Goal: Information Seeking & Learning: Understand process/instructions

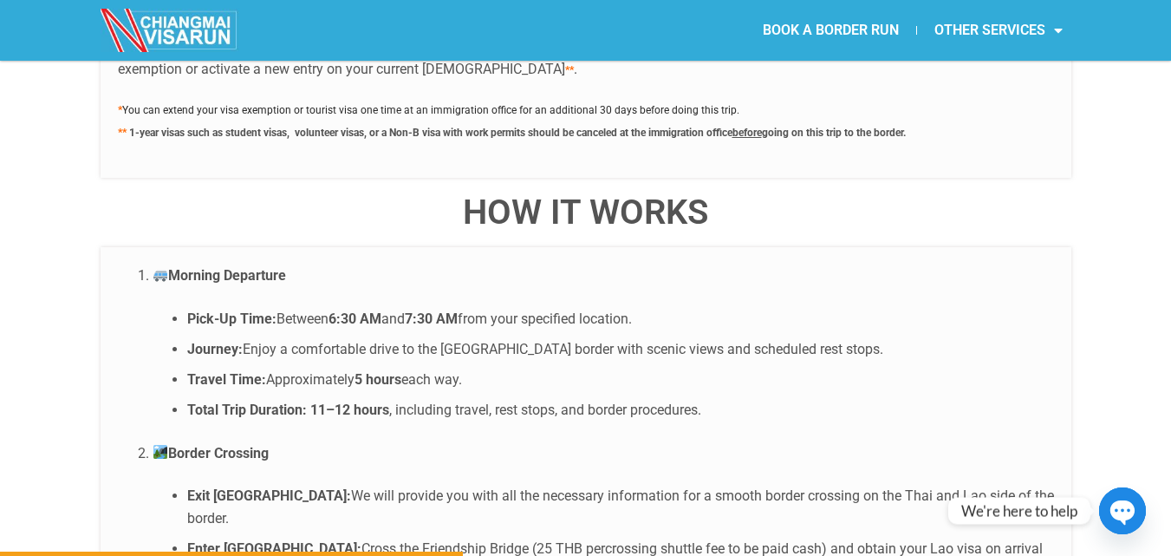
scroll to position [3207, 0]
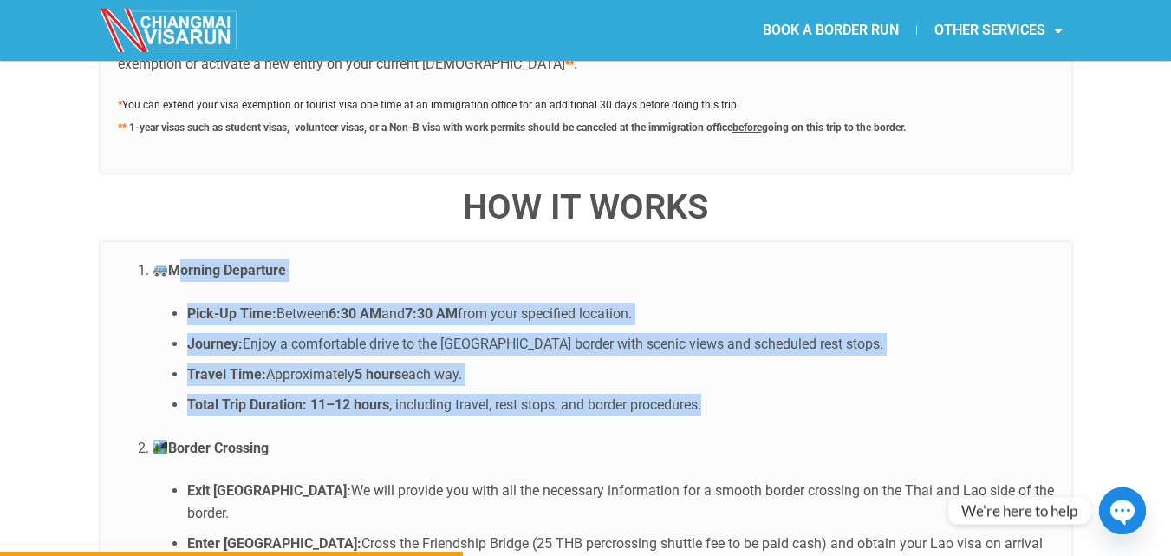
drag, startPoint x: 172, startPoint y: 229, endPoint x: 732, endPoint y: 368, distance: 576.9
click at [732, 368] on li "Morning Departure Pick-Up Time: Between 6:30 AM and 7:30 AM from your specified…" at bounding box center [603, 337] width 901 height 157
copy li "Morning Departure Pick-Up Time: Between 6:30 AM and 7:30 AM from your specified…"
click at [881, 363] on li "Travel Time: Approximately 5 hours each way." at bounding box center [620, 374] width 867 height 23
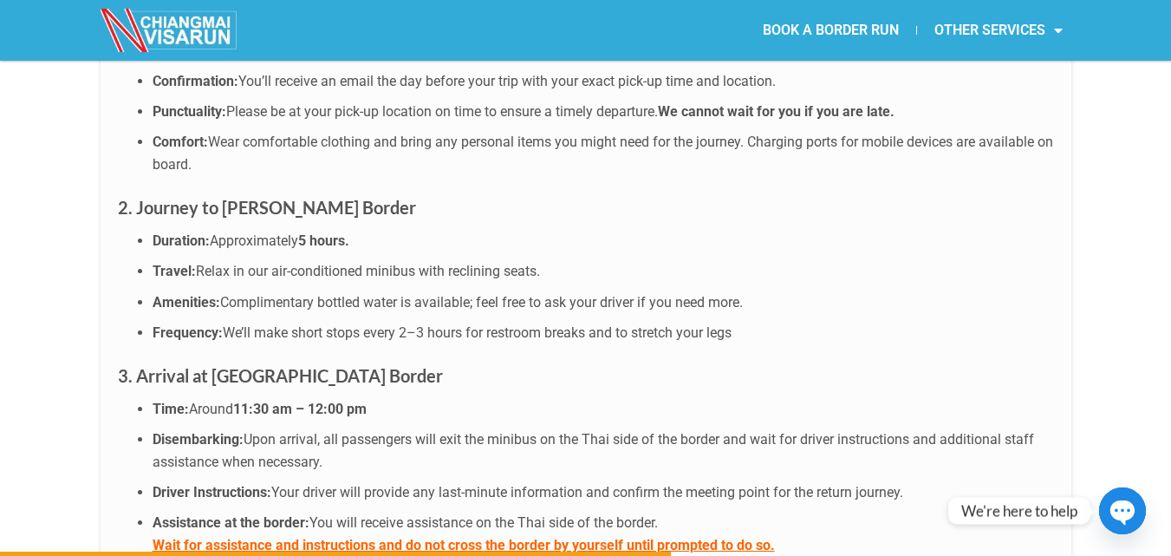
scroll to position [4736, 0]
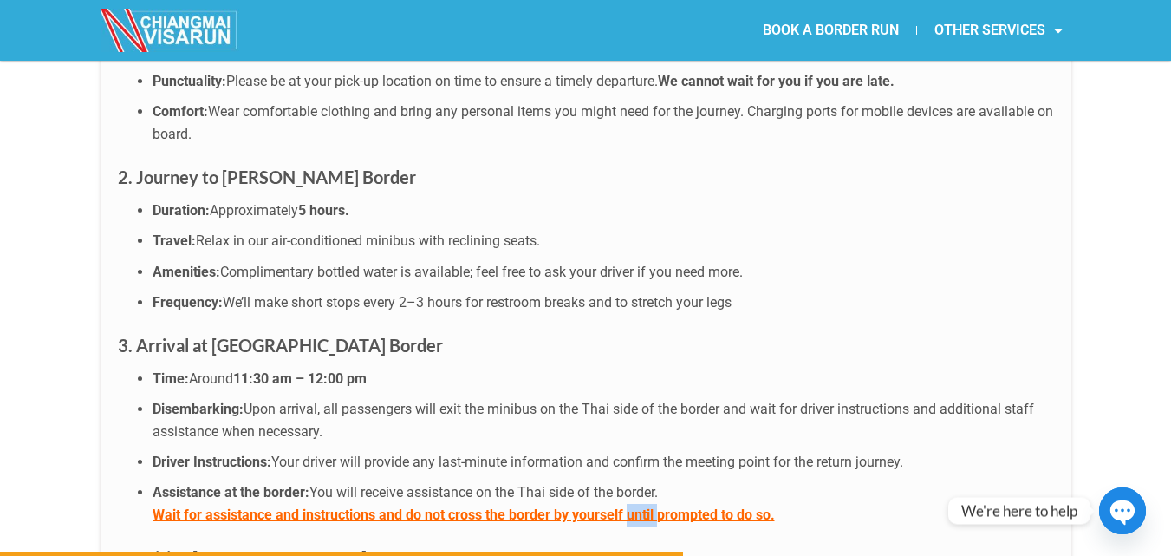
drag, startPoint x: 657, startPoint y: 432, endPoint x: 627, endPoint y: 432, distance: 30.3
click at [627, 506] on b "Wait for assistance and instructions and do not cross the border by yourself un…" at bounding box center [464, 514] width 622 height 16
click at [829, 481] on li "Assistance at the border: You will receive assistance on the Thai side of the b…" at bounding box center [603, 503] width 901 height 44
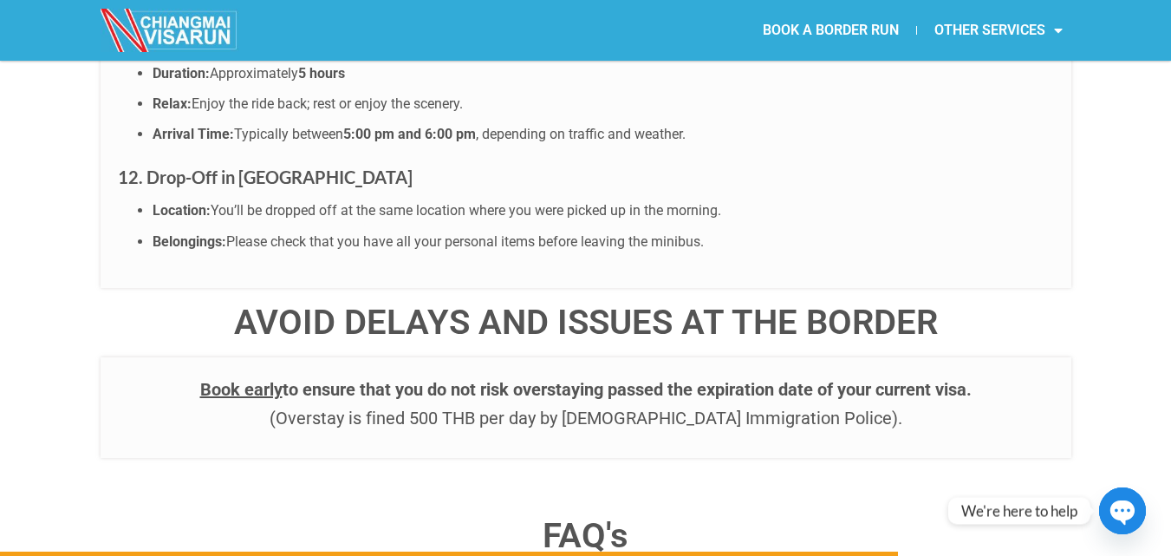
scroll to position [6643, 0]
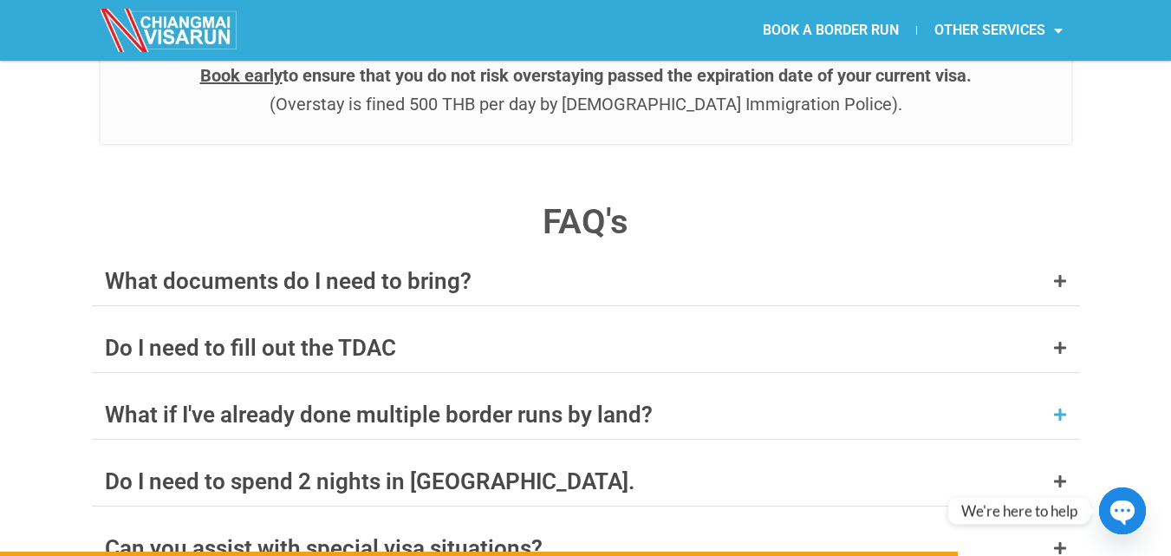
click at [709, 390] on div "What if I've already done multiple border runs by land?" at bounding box center [586, 414] width 988 height 49
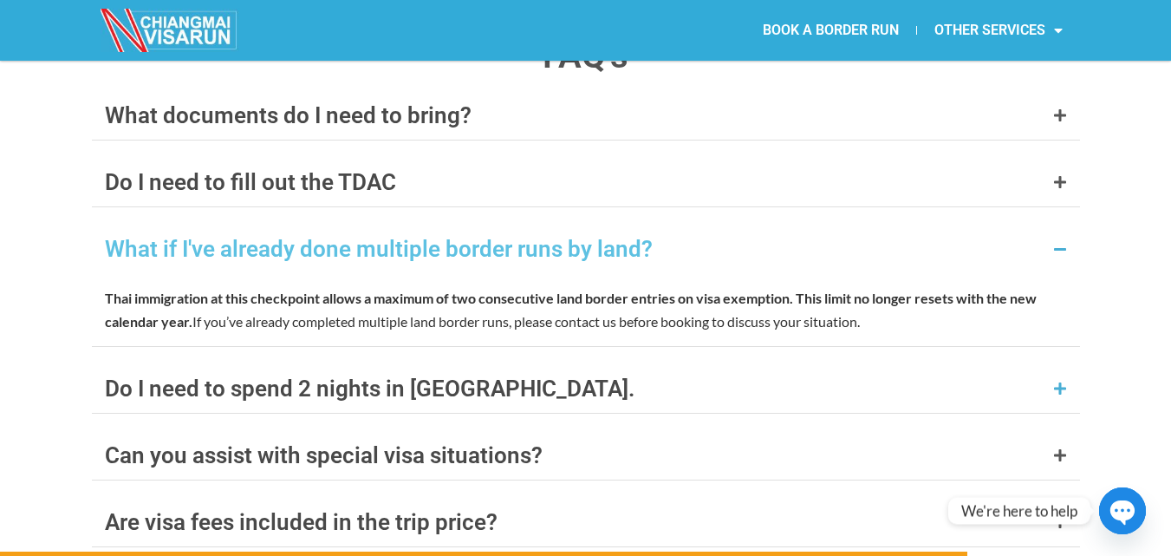
scroll to position [6816, 0]
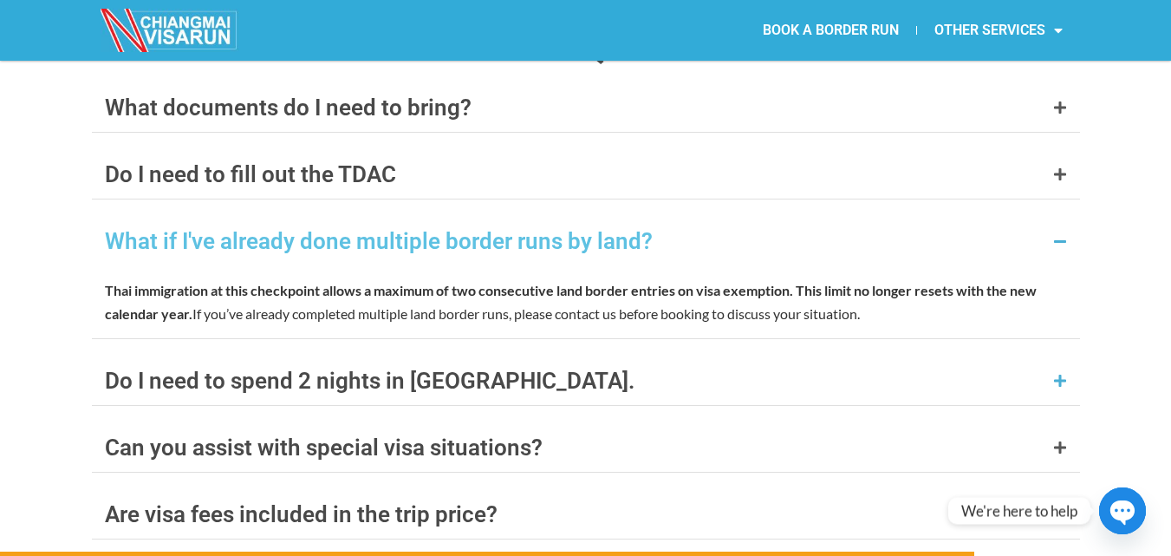
click at [590, 356] on div "Do I need to spend 2 nights in [GEOGRAPHIC_DATA]." at bounding box center [586, 380] width 988 height 49
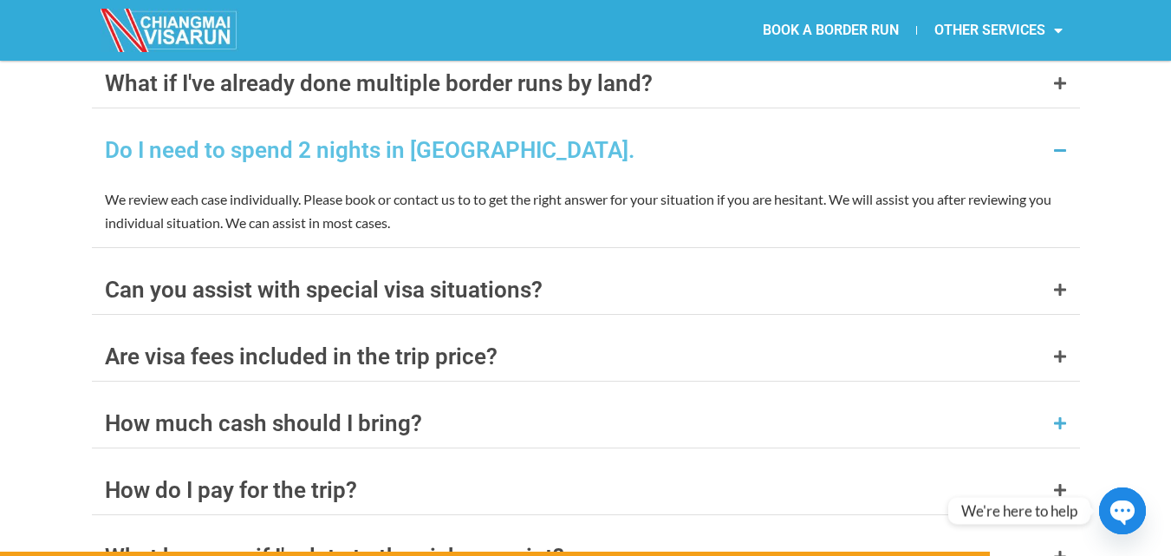
scroll to position [6990, 0]
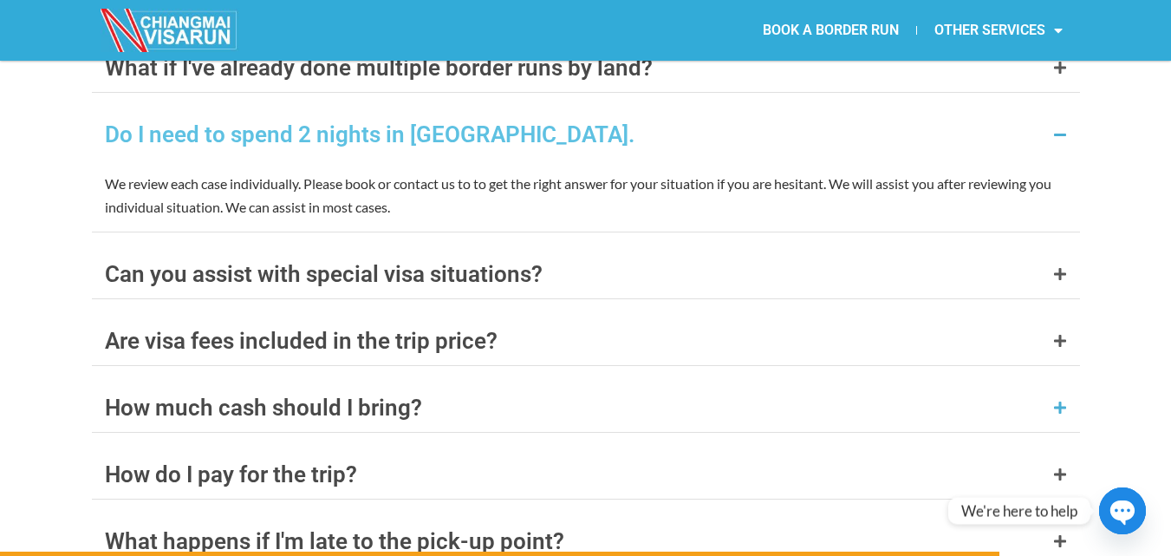
click at [542, 383] on div "How much cash should I bring?" at bounding box center [586, 407] width 988 height 49
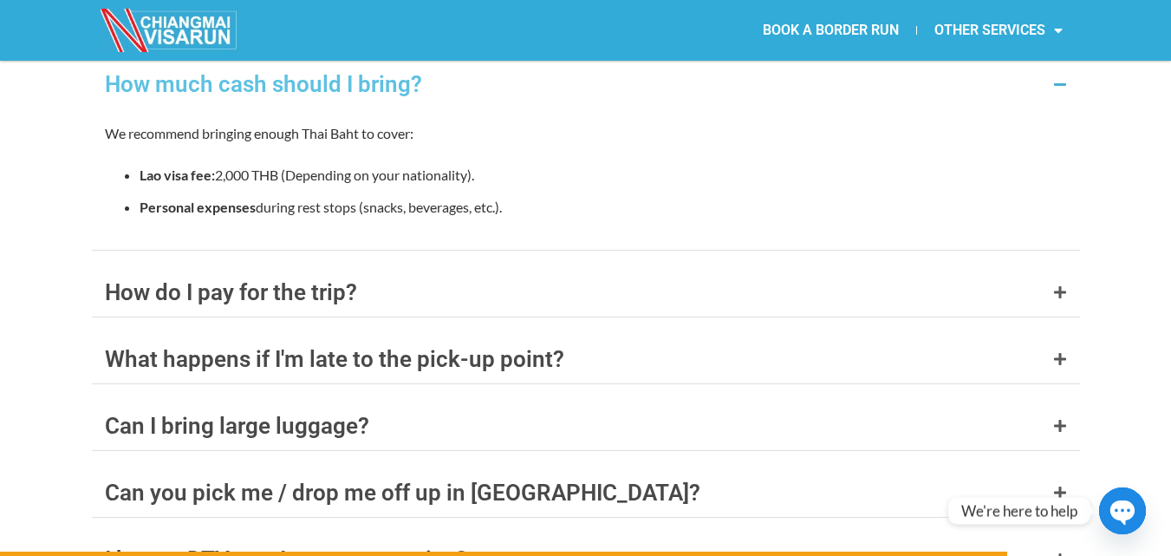
scroll to position [7250, 0]
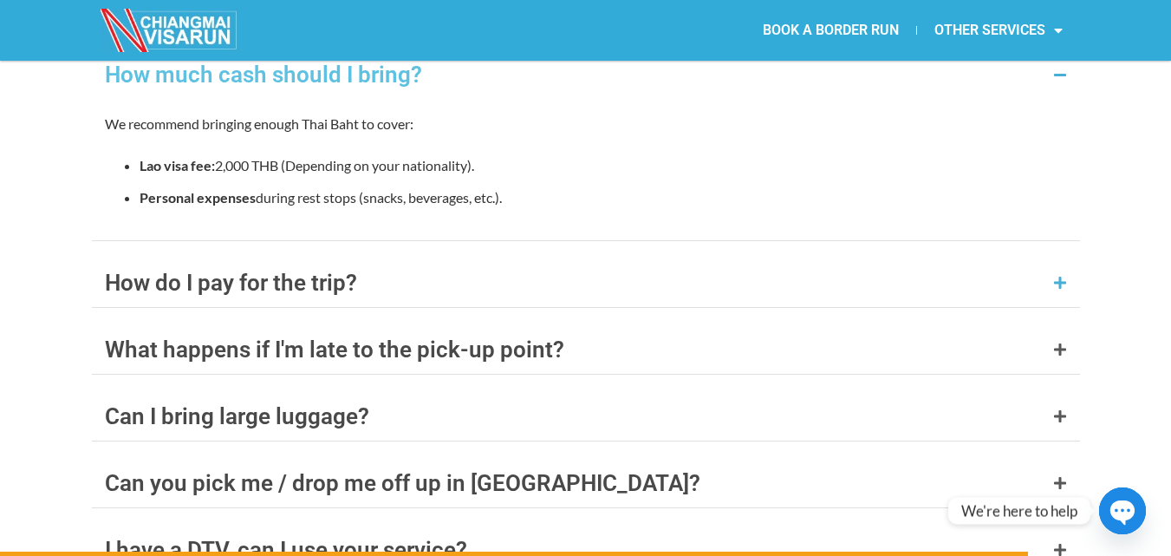
click at [524, 258] on div "How do I pay for the trip?" at bounding box center [586, 282] width 988 height 49
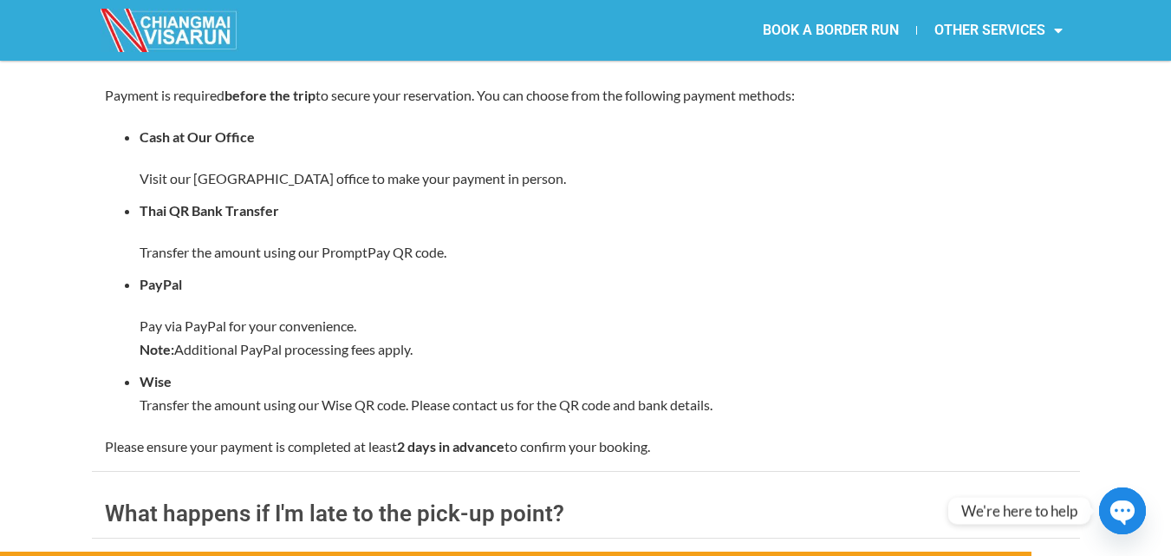
scroll to position [7510, 0]
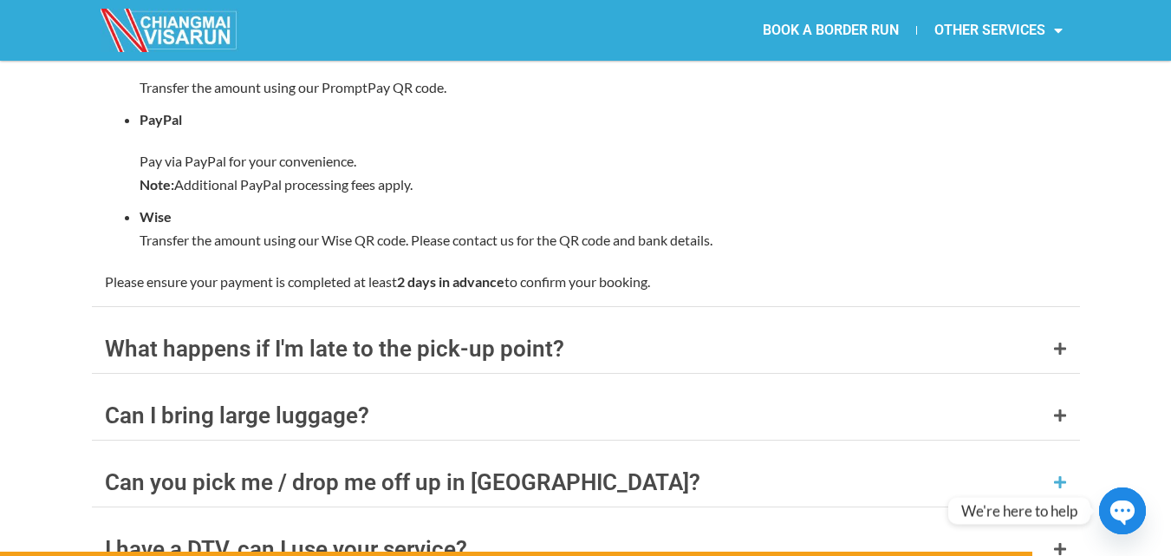
click at [636, 458] on div "Can you pick me / drop me off up in [GEOGRAPHIC_DATA]?" at bounding box center [586, 482] width 988 height 49
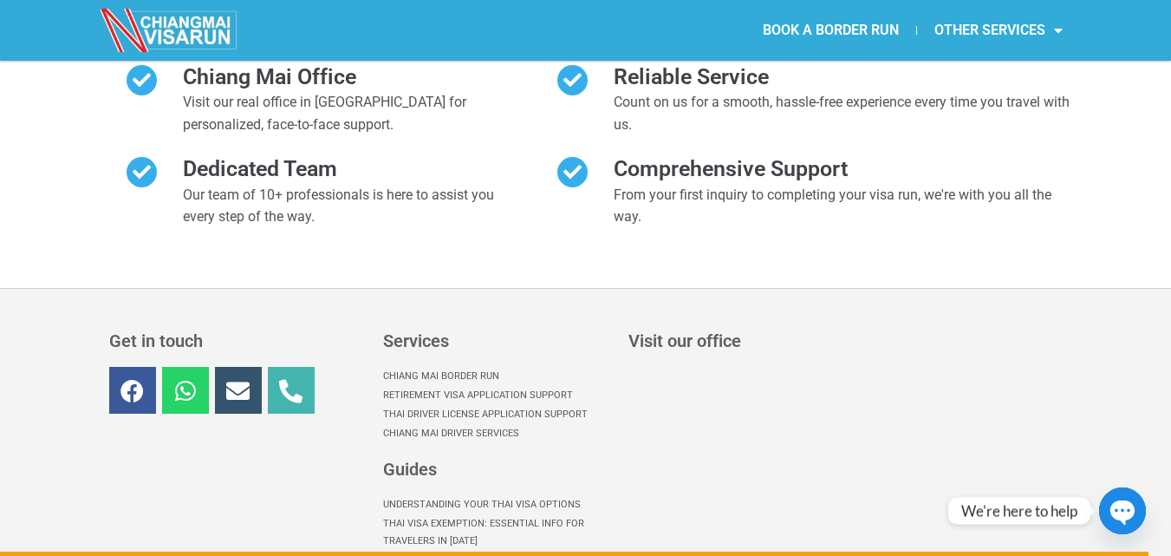
scroll to position [8192, 0]
